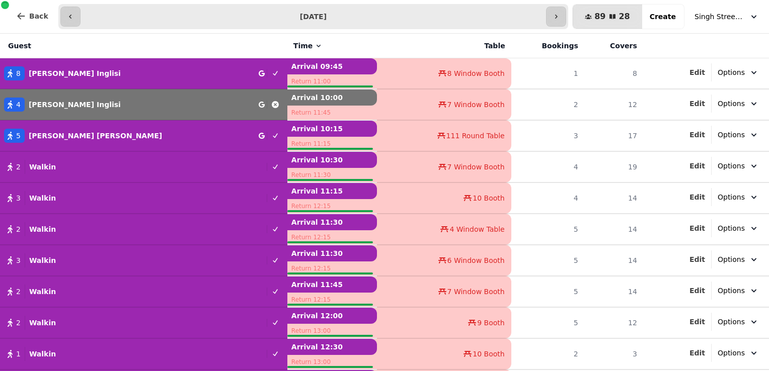
click at [566, 13] on button "button" at bounding box center [556, 17] width 20 height 20
type input "**********"
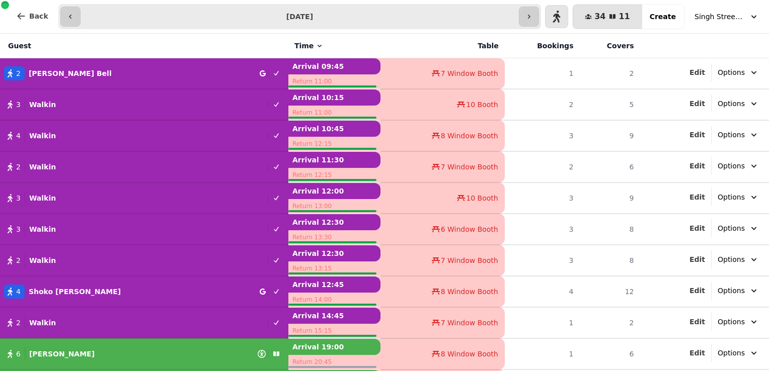
scroll to position [26, 0]
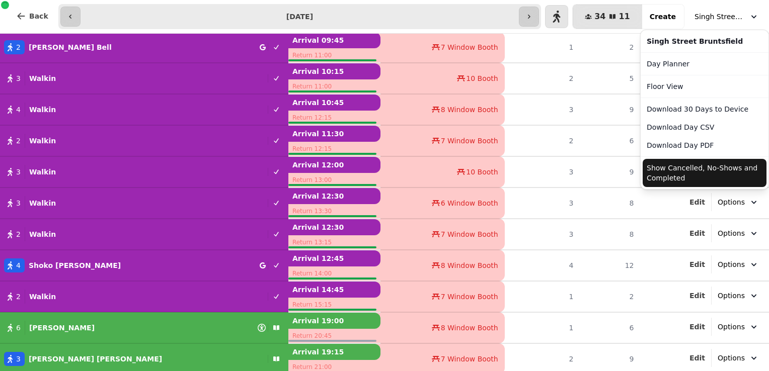
click at [726, 17] on span "Singh Street Bruntsfield" at bounding box center [719, 17] width 50 height 10
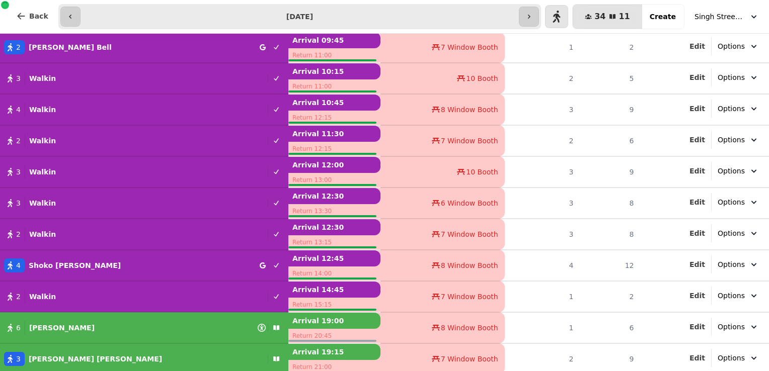
click at [726, 17] on span "Singh Street Bruntsfield" at bounding box center [719, 17] width 50 height 10
click at [29, 15] on span "Back" at bounding box center [38, 16] width 19 height 7
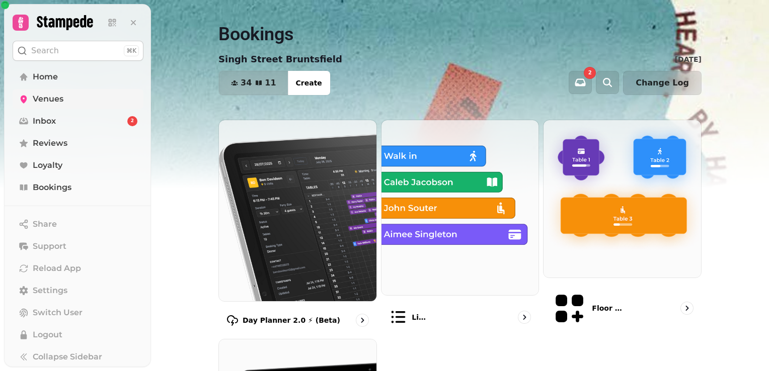
click at [48, 95] on span "Venues" at bounding box center [48, 99] width 31 height 12
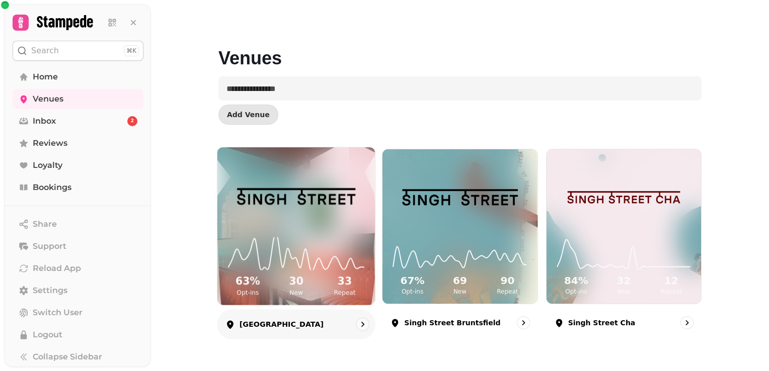
click at [322, 228] on img at bounding box center [296, 196] width 118 height 66
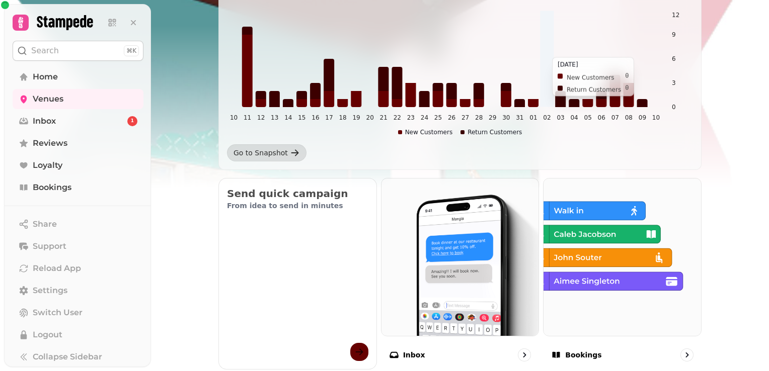
scroll to position [187, 0]
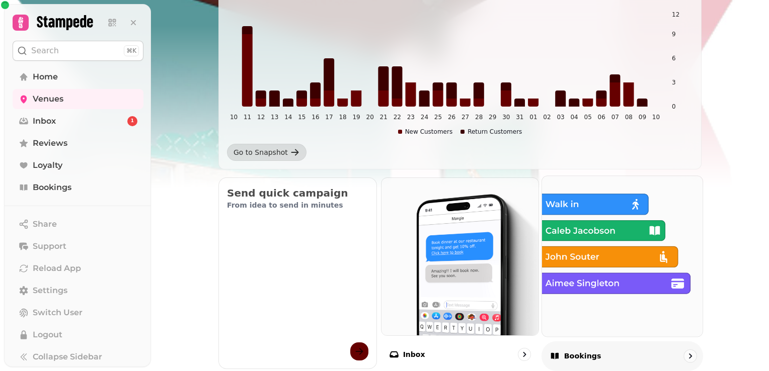
click at [608, 242] on img at bounding box center [622, 256] width 177 height 177
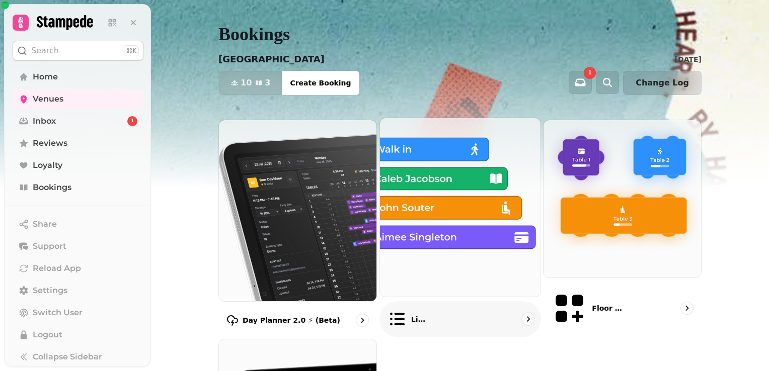
click at [468, 175] on img at bounding box center [460, 207] width 177 height 197
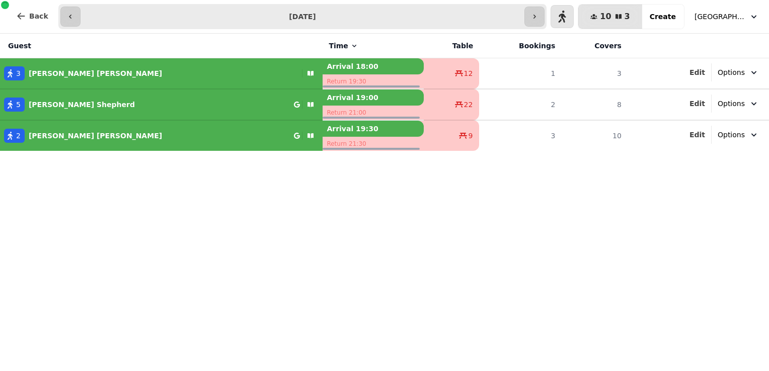
click at [742, 13] on span "[GEOGRAPHIC_DATA]" at bounding box center [719, 17] width 50 height 10
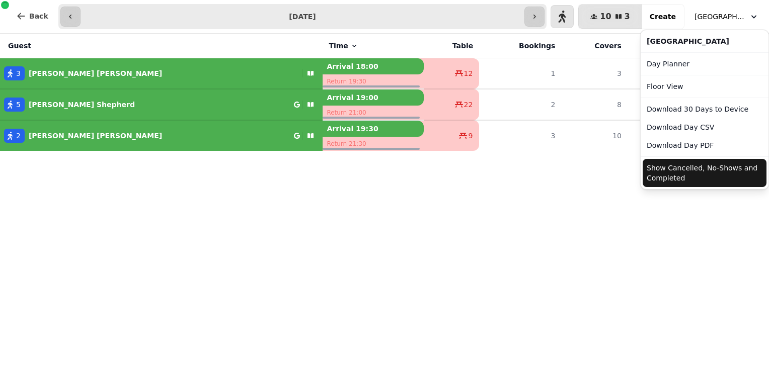
click at [696, 165] on button "Show Cancelled, No-Shows and Completed" at bounding box center [704, 173] width 124 height 28
